Goal: Entertainment & Leisure: Browse casually

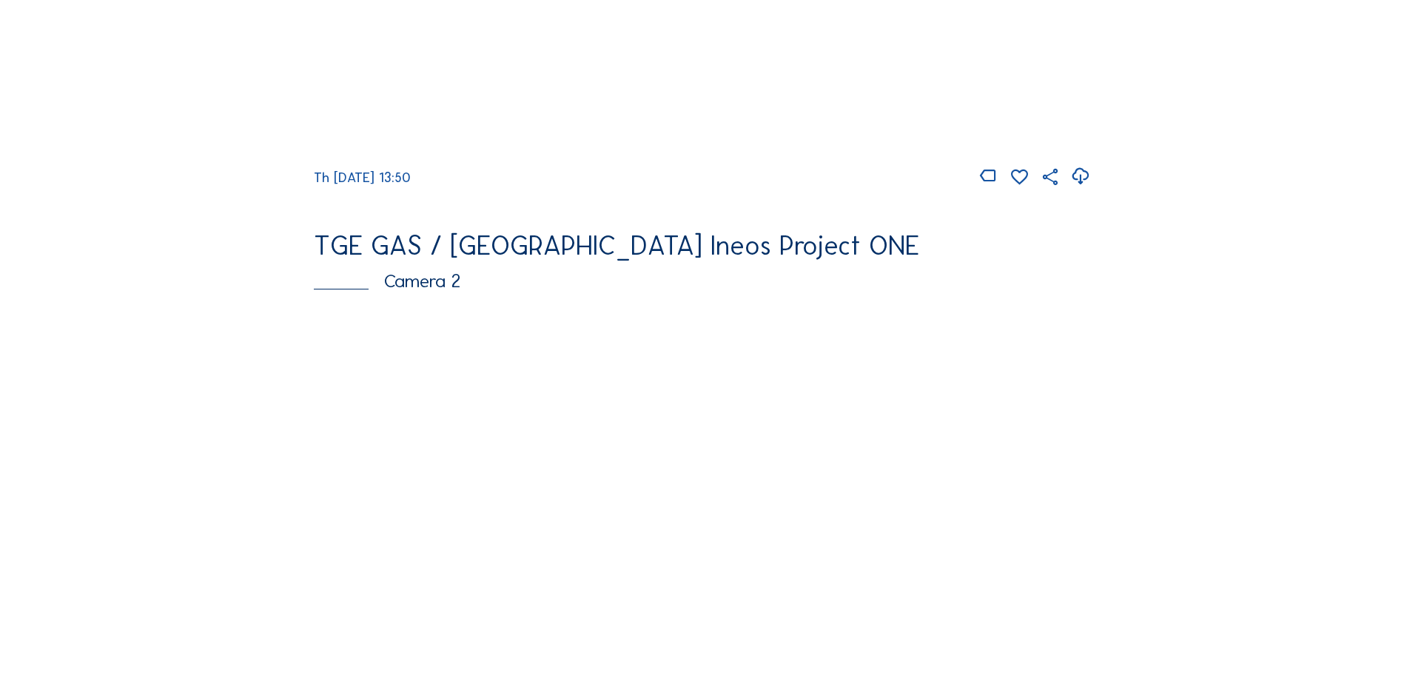
scroll to position [518, 0]
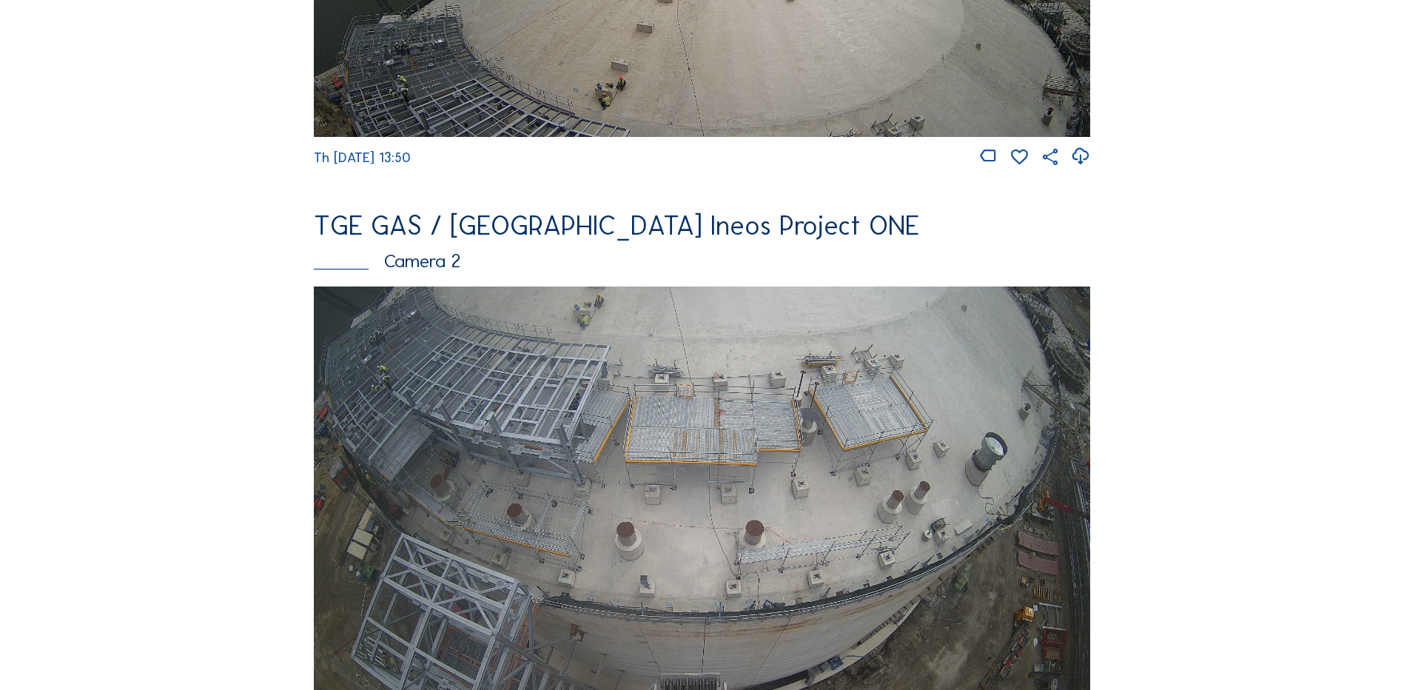
click at [434, 400] on img at bounding box center [702, 504] width 776 height 437
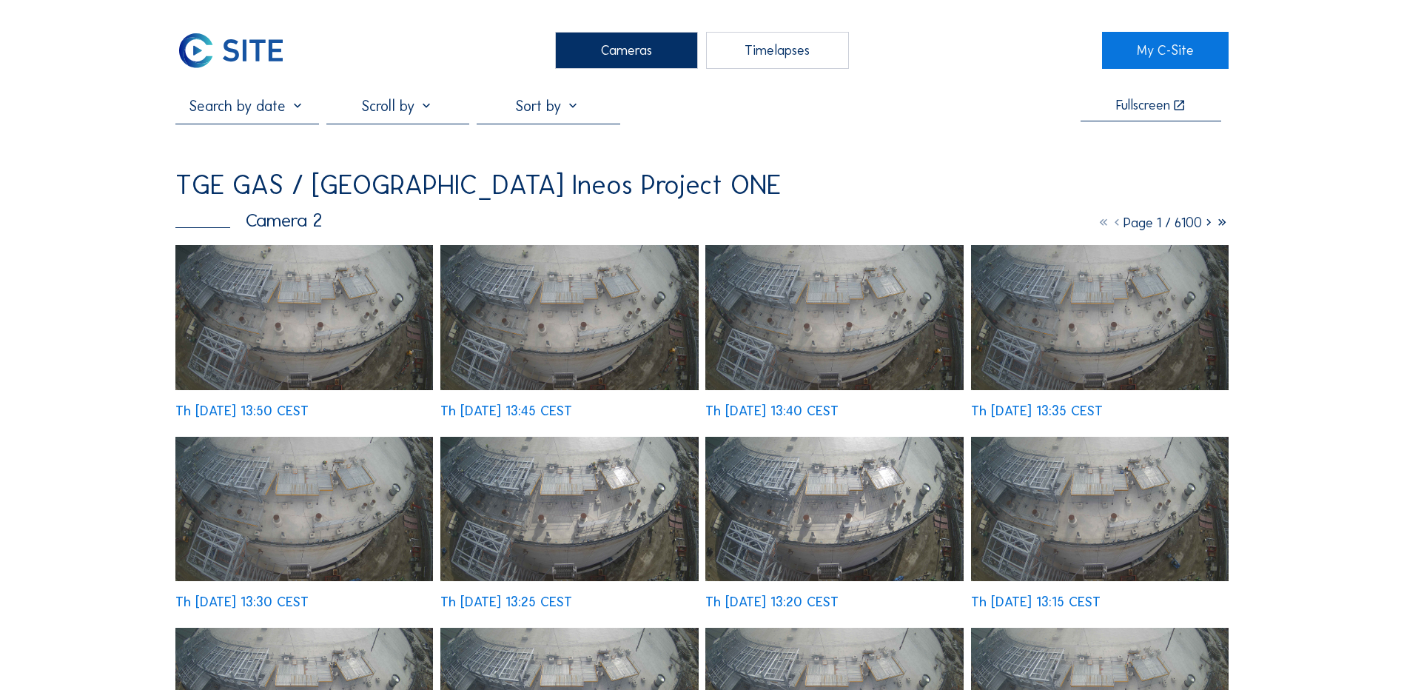
click at [297, 305] on img at bounding box center [304, 317] width 258 height 145
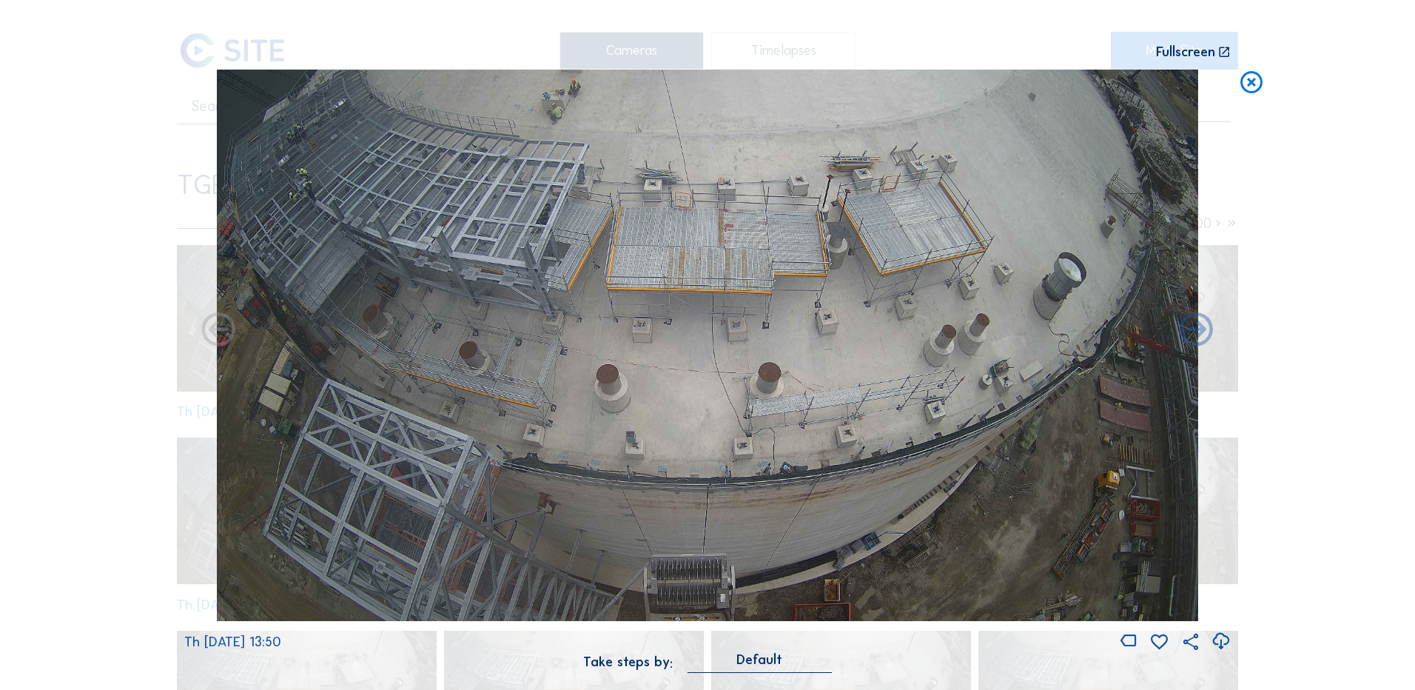
click at [1217, 642] on icon at bounding box center [1221, 641] width 20 height 24
click at [1224, 640] on icon at bounding box center [1221, 641] width 20 height 24
click at [148, 241] on div "Scroll to travel through time | Press 'Alt' Button + Scroll to Zoom | Click and…" at bounding box center [707, 345] width 1415 height 690
click at [1254, 82] on icon at bounding box center [1251, 83] width 27 height 27
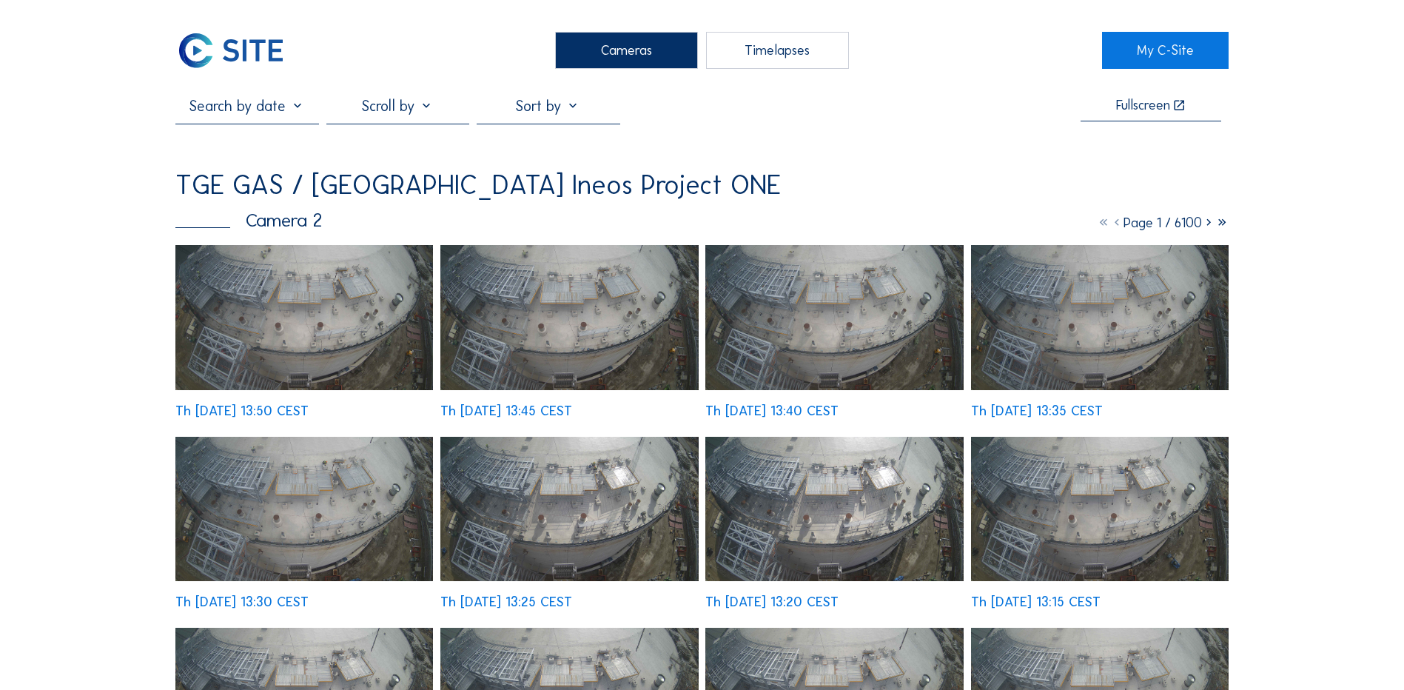
click at [605, 41] on div "Cameras" at bounding box center [626, 50] width 143 height 37
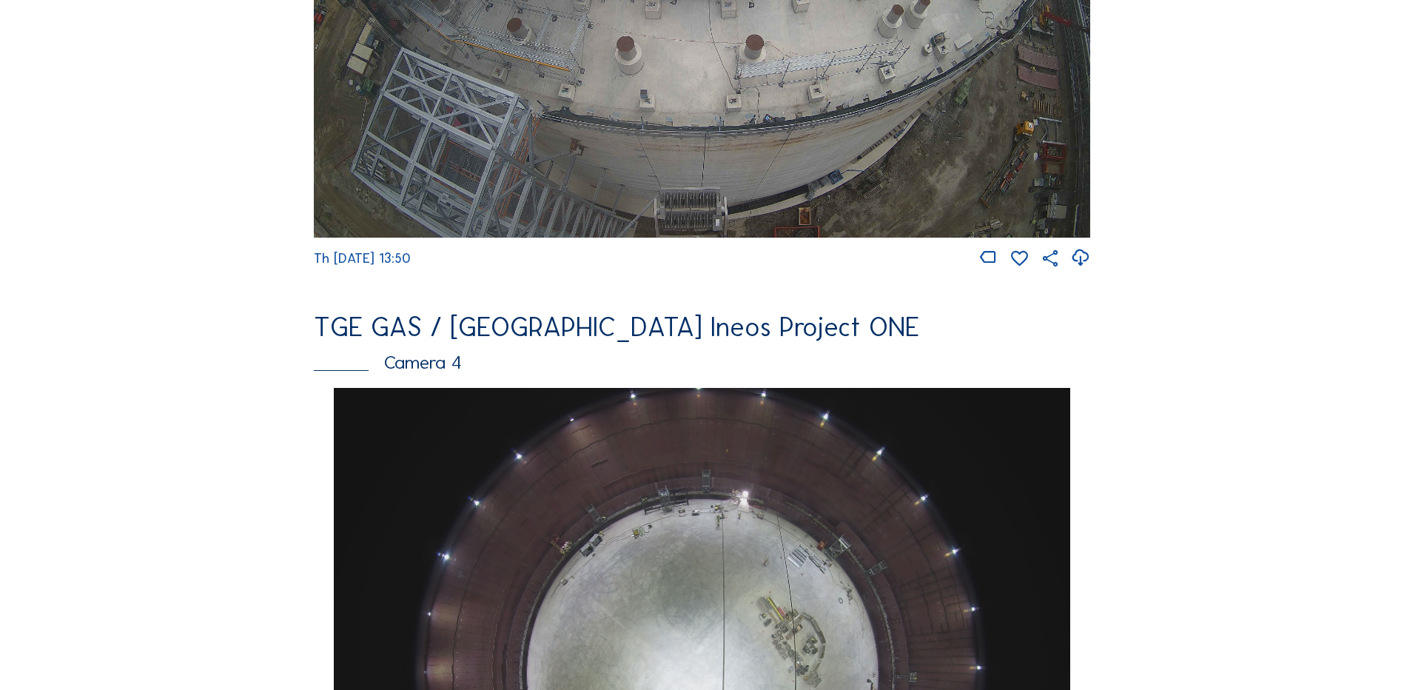
scroll to position [1406, 0]
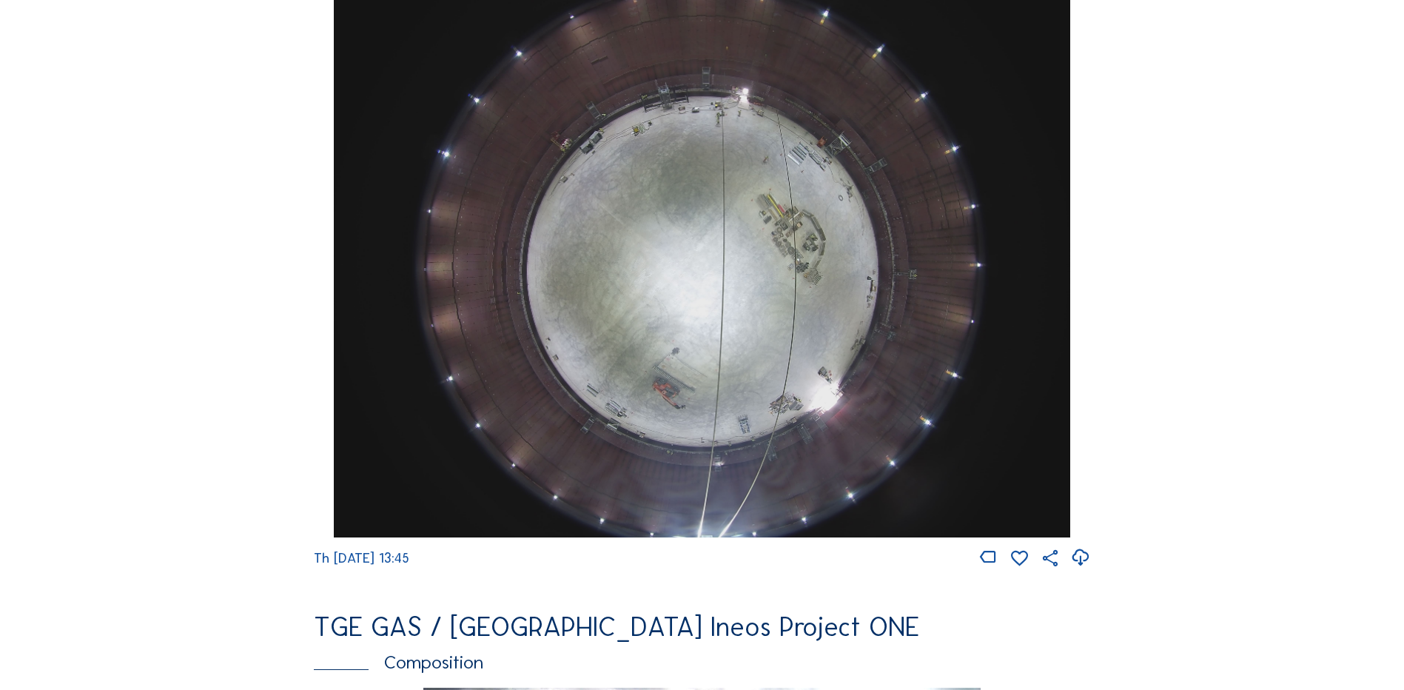
click at [712, 218] on img at bounding box center [702, 261] width 736 height 552
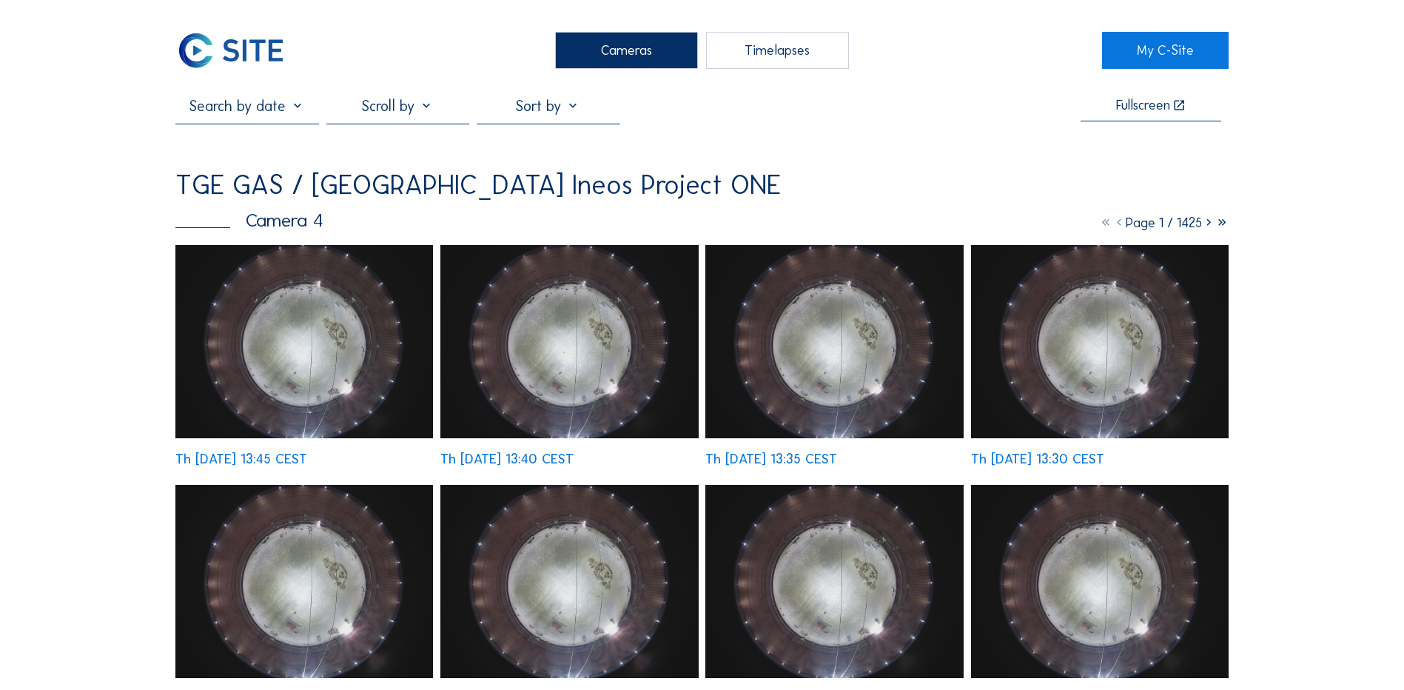
click at [285, 335] on img at bounding box center [304, 341] width 258 height 193
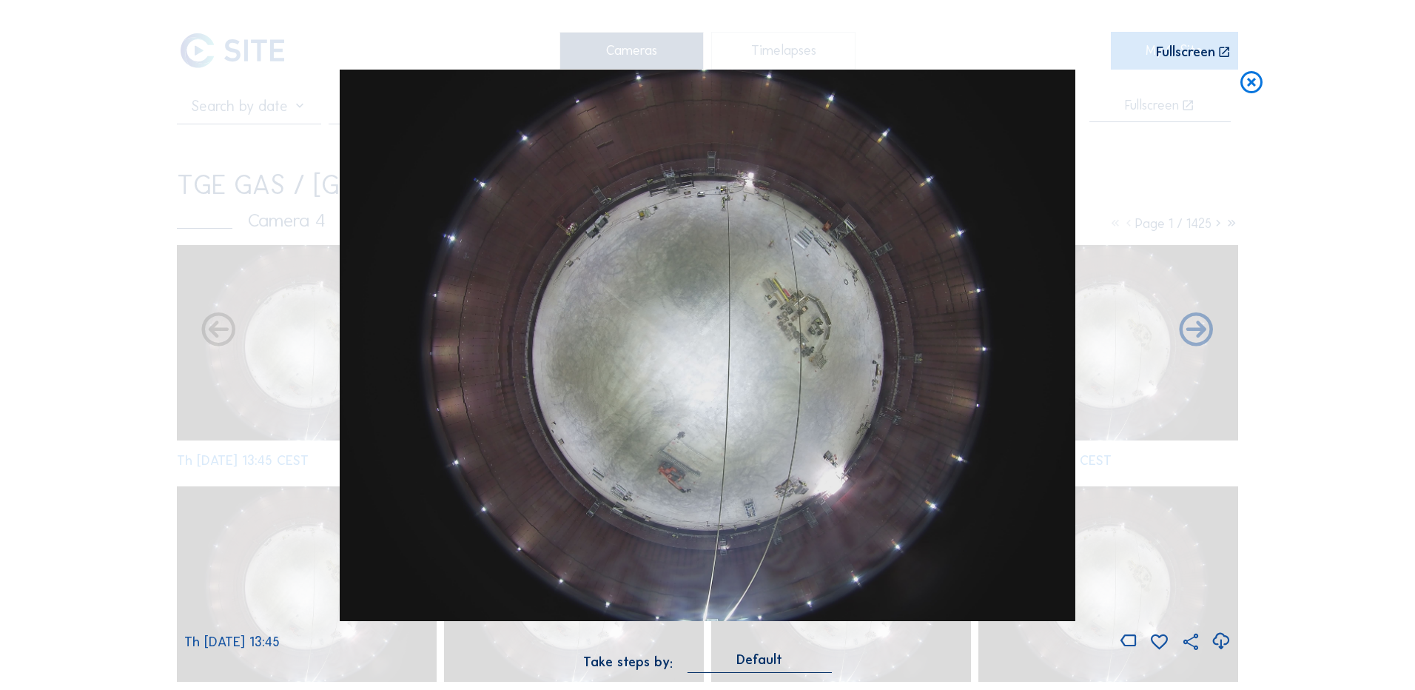
click at [1223, 640] on icon at bounding box center [1221, 641] width 20 height 24
click at [124, 332] on div "Scroll to travel through time | Press 'Alt' Button + Scroll to Zoom | Click and…" at bounding box center [707, 345] width 1415 height 690
click at [1250, 93] on icon at bounding box center [1251, 83] width 27 height 27
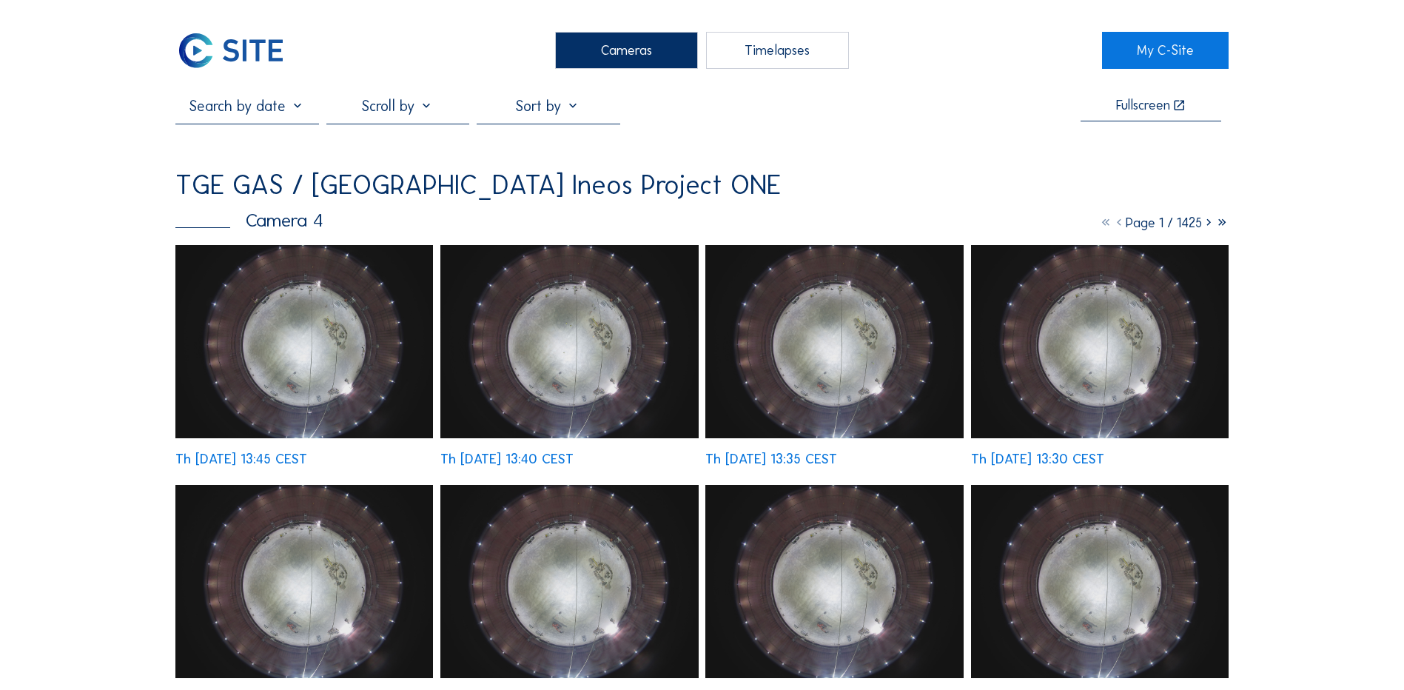
click at [624, 41] on div "Cameras" at bounding box center [626, 50] width 143 height 37
